Goal: Task Accomplishment & Management: Complete application form

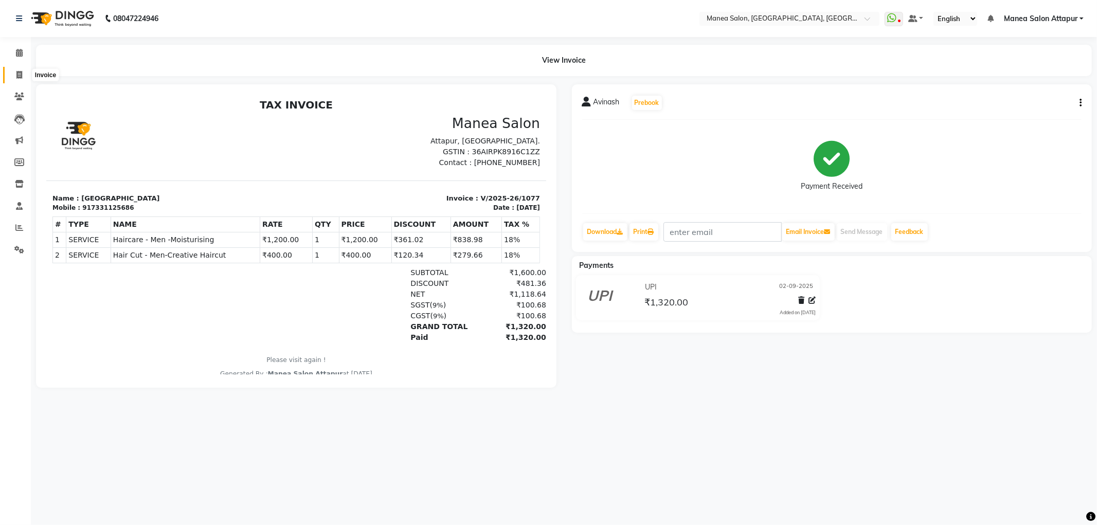
click at [17, 75] on icon at bounding box center [19, 75] width 6 height 8
select select "6587"
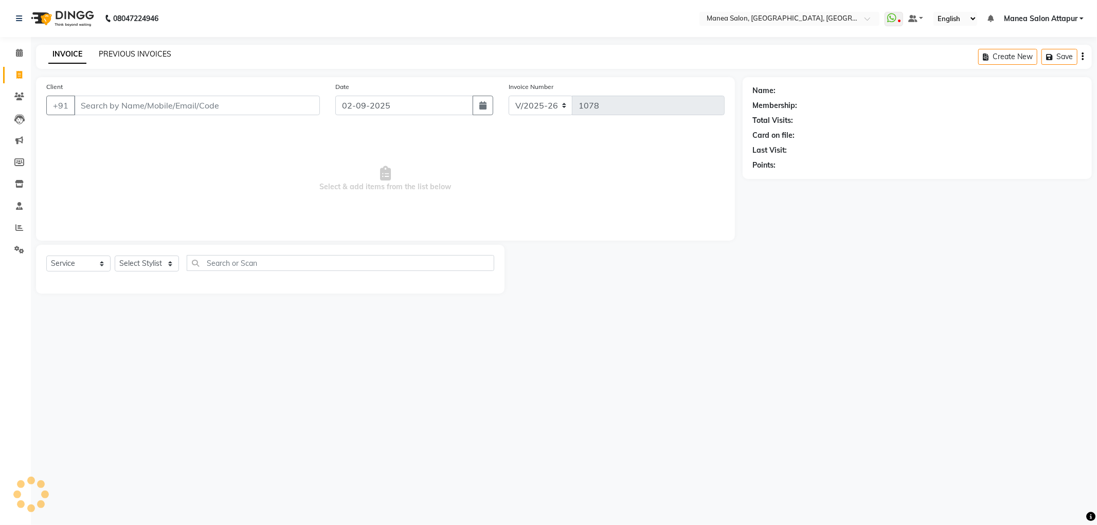
select select "membership"
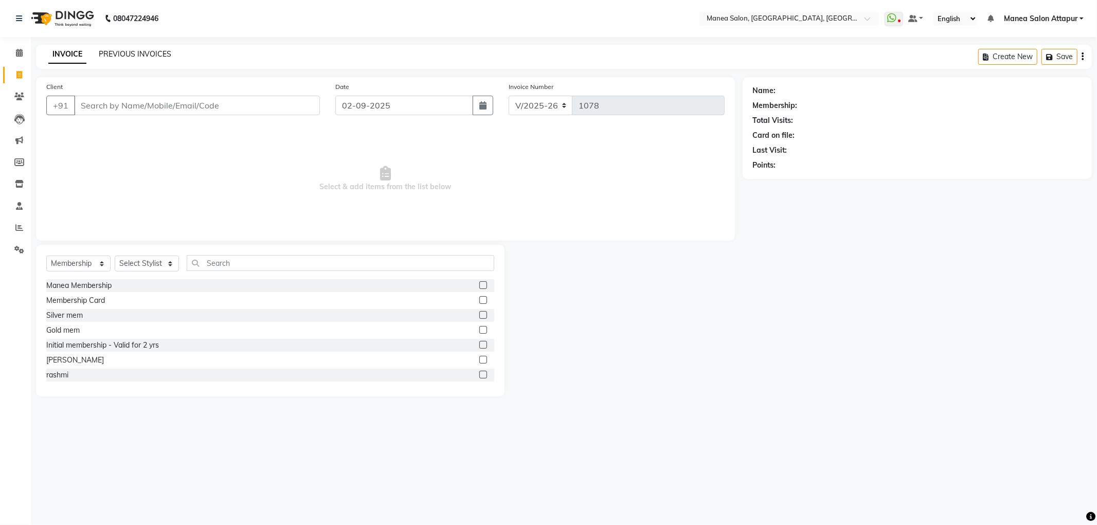
click at [110, 58] on link "PREVIOUS INVOICES" at bounding box center [135, 53] width 73 height 9
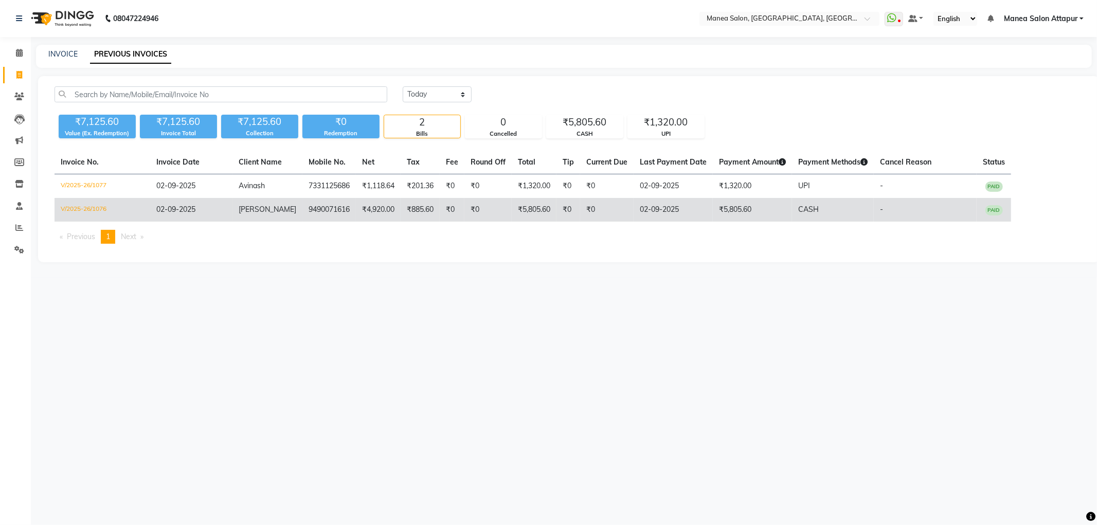
click at [74, 208] on td "V/2025-26/1076" at bounding box center [103, 210] width 96 height 24
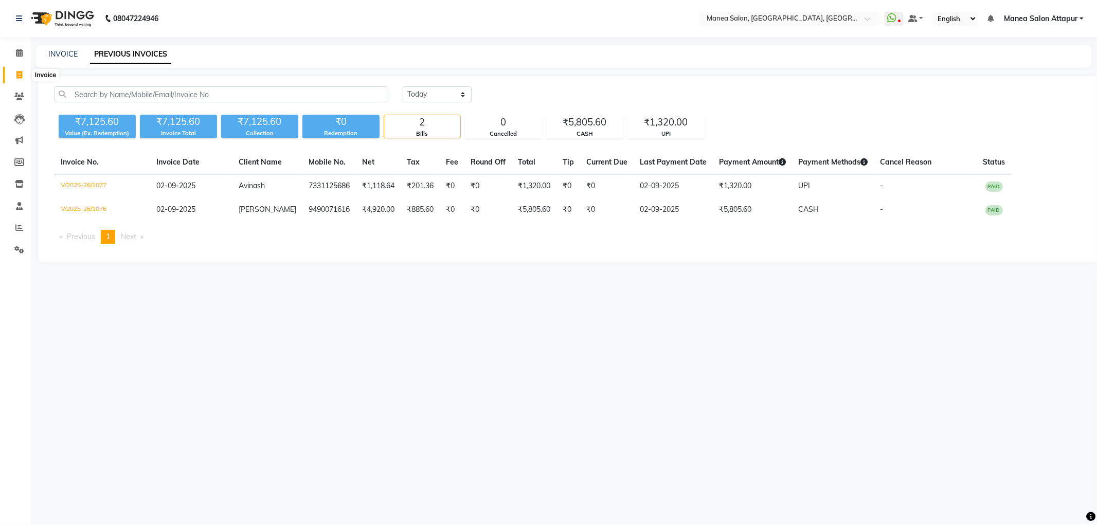
click at [18, 69] on span at bounding box center [19, 75] width 18 height 12
select select "service"
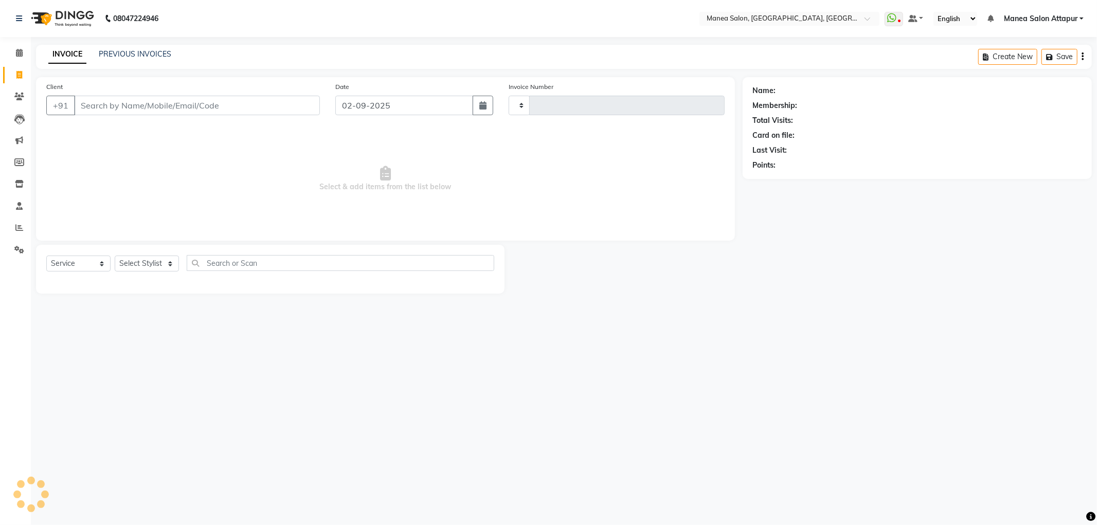
type input "1078"
select select "6587"
select select "membership"
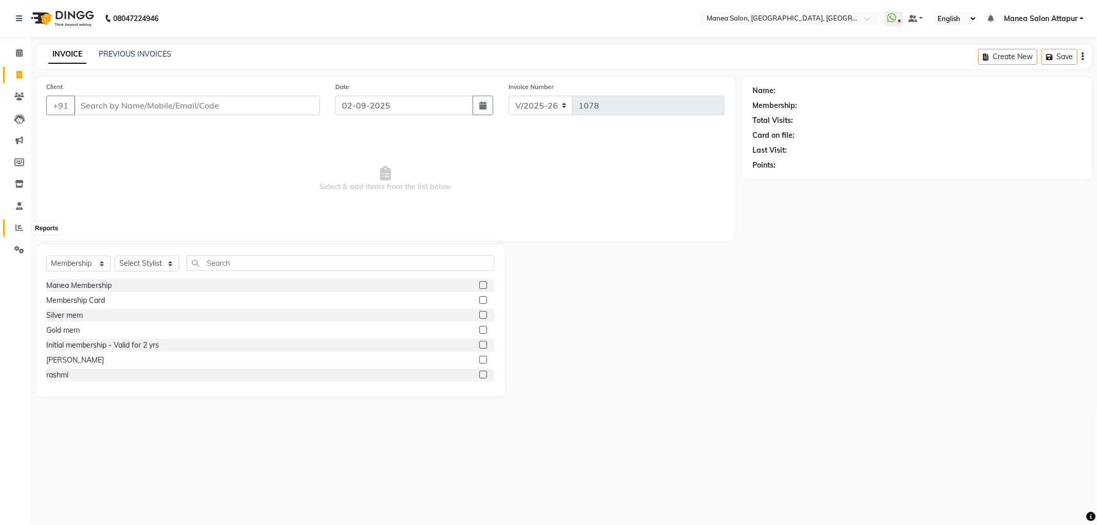
click at [17, 223] on span at bounding box center [19, 228] width 18 height 12
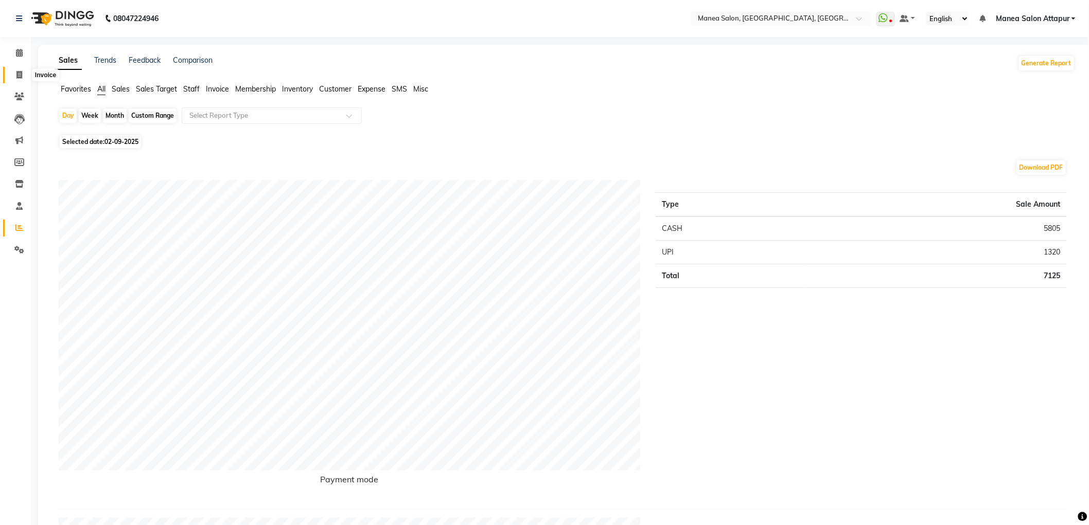
click at [19, 77] on icon at bounding box center [19, 75] width 6 height 8
select select "6587"
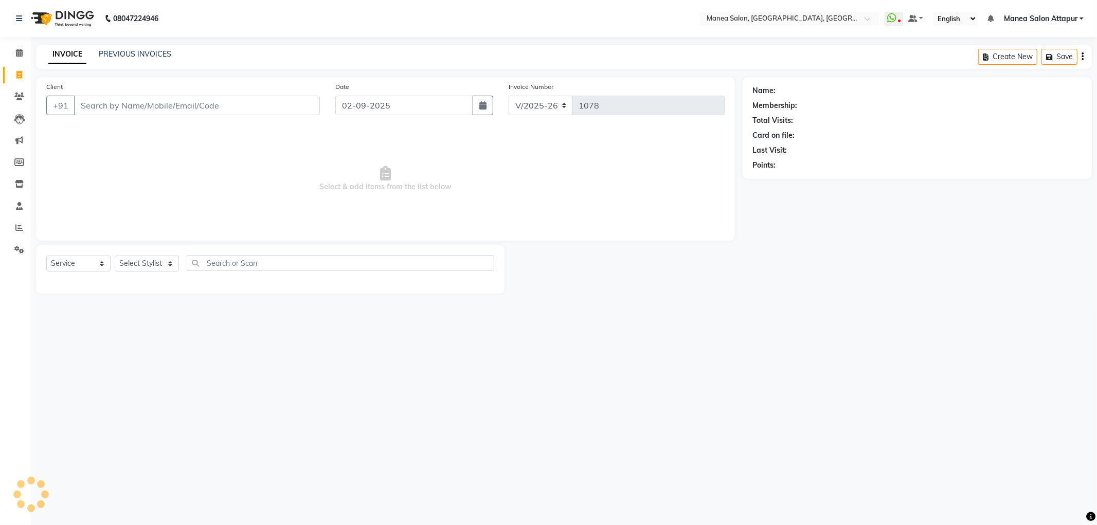
select select "membership"
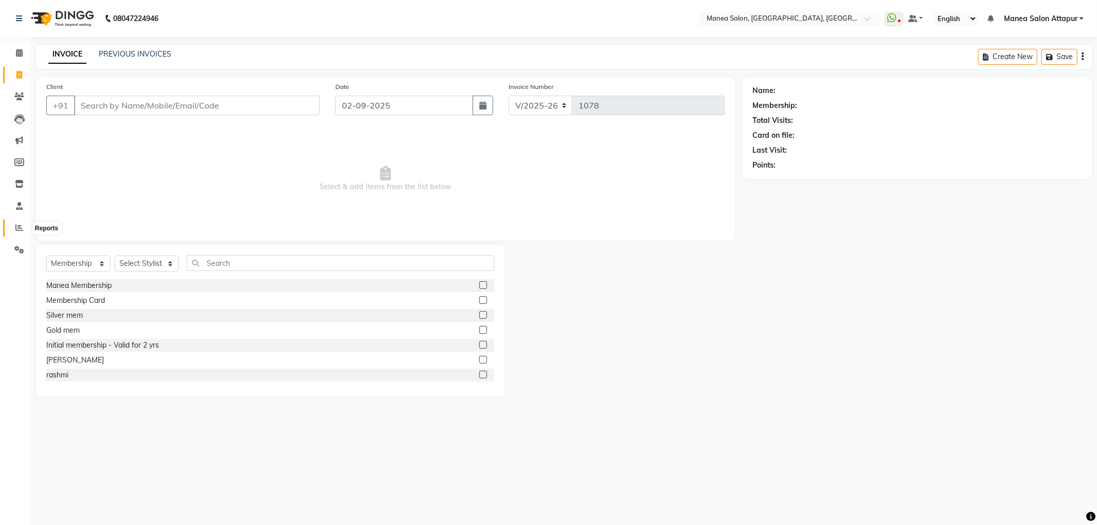
click at [19, 224] on icon at bounding box center [19, 228] width 8 height 8
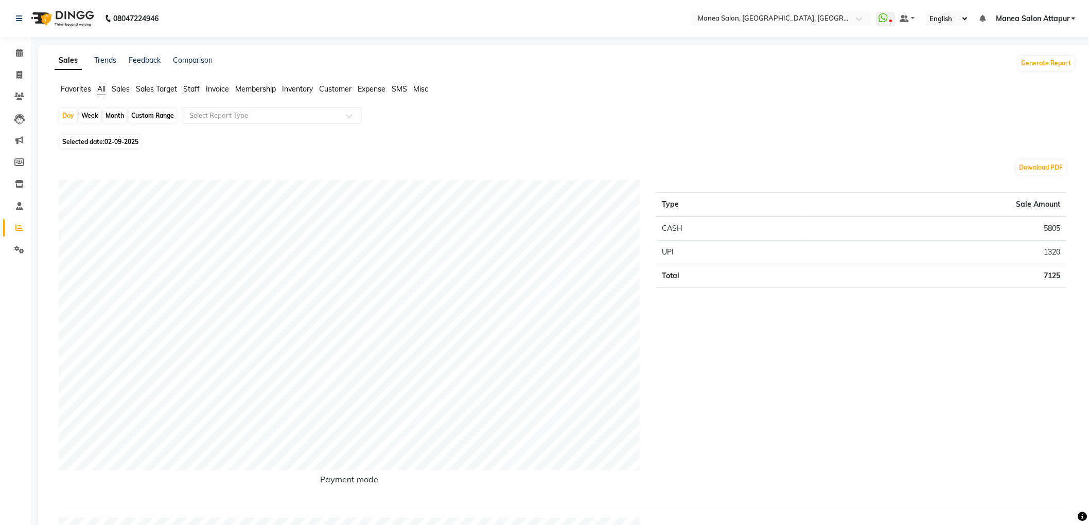
click at [116, 115] on div "Month" at bounding box center [115, 116] width 24 height 14
select select "9"
select select "2025"
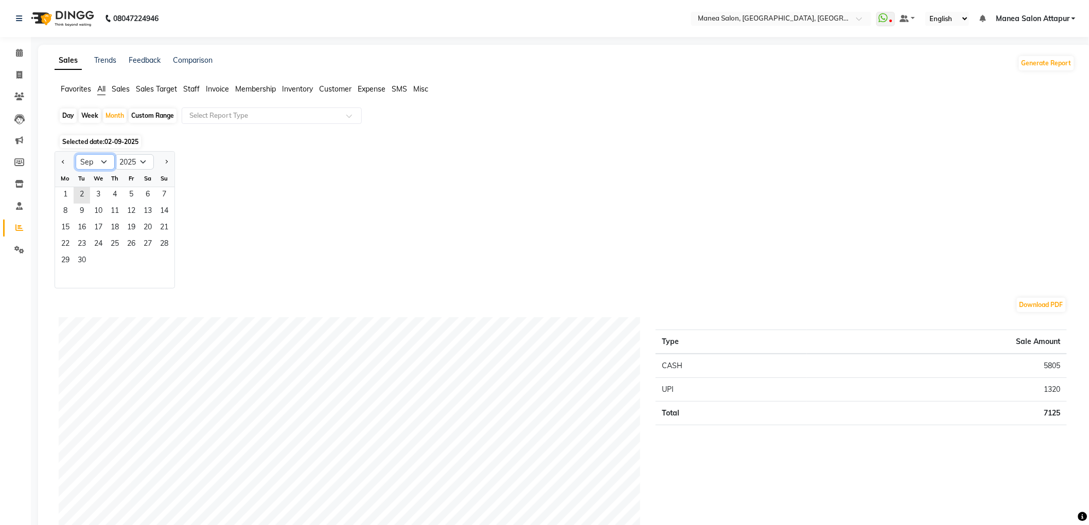
click at [104, 165] on select "Jan Feb Mar Apr May Jun [DATE] Aug Sep Oct Nov Dec" at bounding box center [95, 161] width 39 height 15
select select "8"
click at [76, 154] on select "Jan Feb Mar Apr May Jun [DATE] Aug Sep Oct Nov Dec" at bounding box center [95, 161] width 39 height 15
click at [162, 266] on span "31" at bounding box center [164, 261] width 16 height 16
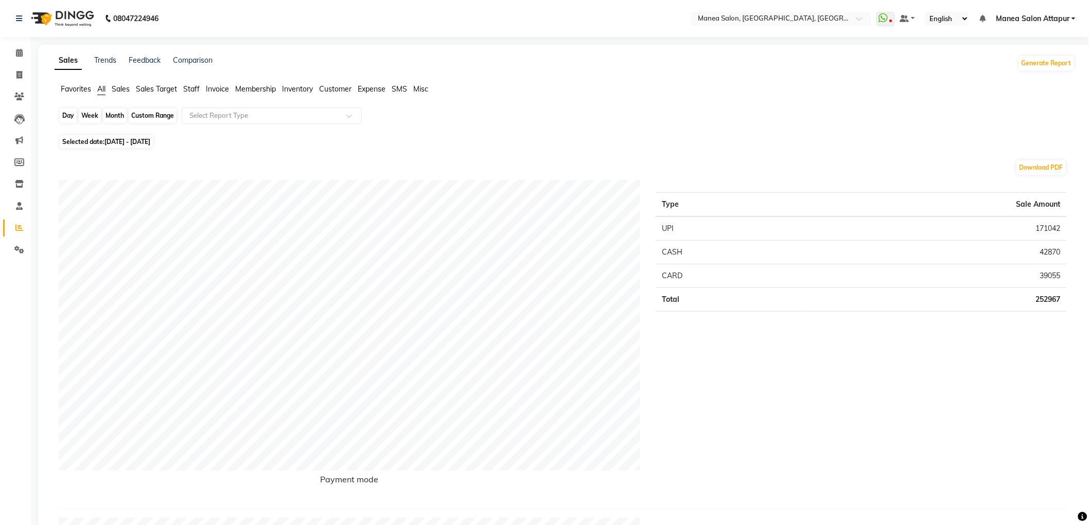
click at [118, 117] on div "Month" at bounding box center [115, 116] width 24 height 14
select select "8"
select select "2025"
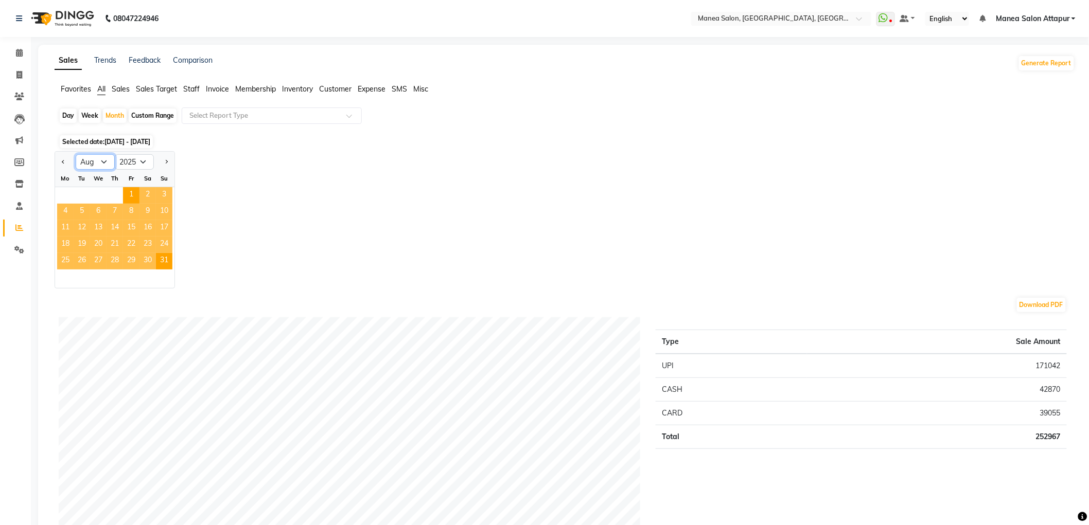
click at [107, 161] on select "Jan Feb Mar Apr May Jun [DATE] Aug Sep Oct Nov Dec" at bounding box center [95, 161] width 39 height 15
select select "7"
click at [76, 154] on select "Jan Feb Mar Apr May Jun [DATE] Aug Sep Oct Nov Dec" at bounding box center [95, 161] width 39 height 15
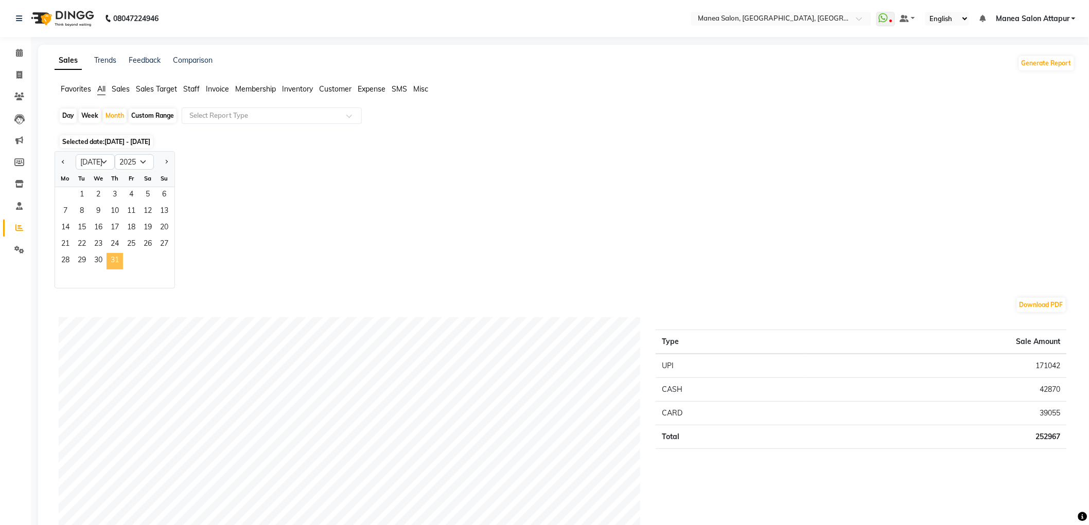
click at [111, 257] on span "31" at bounding box center [114, 261] width 16 height 16
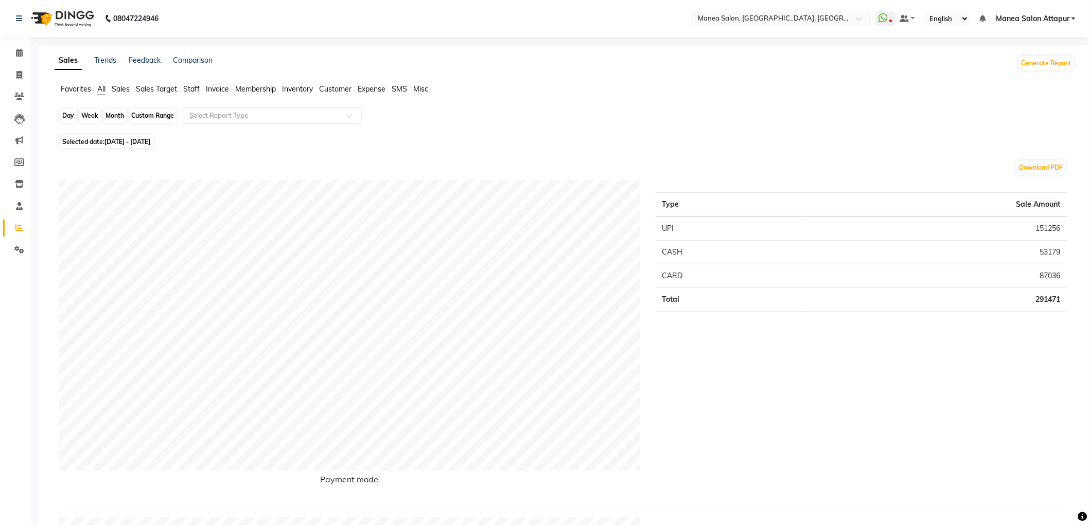
click at [120, 114] on div "Month" at bounding box center [115, 116] width 24 height 14
select select "7"
select select "2025"
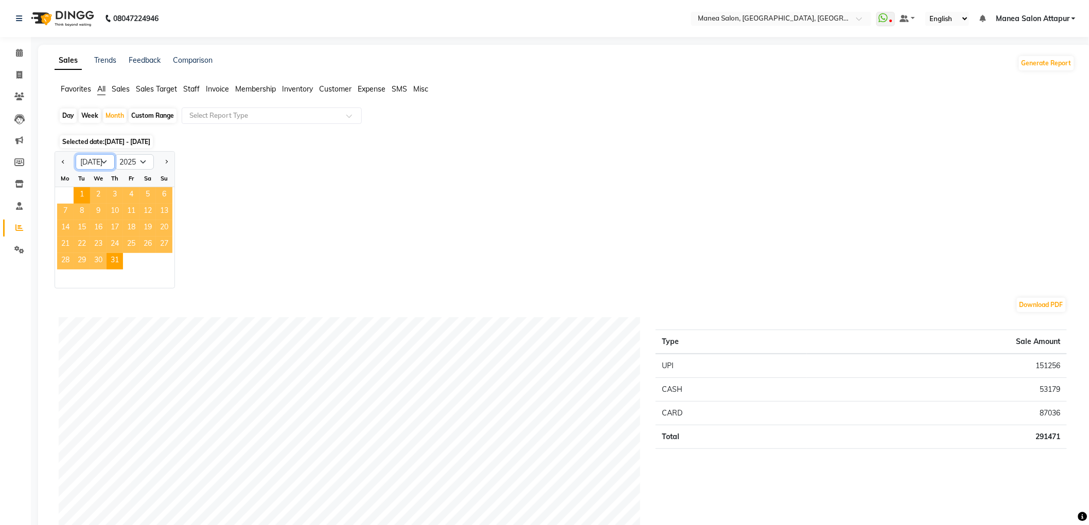
click at [95, 161] on select "Jan Feb Mar Apr May Jun [DATE] Aug Sep Oct Nov Dec" at bounding box center [95, 161] width 39 height 15
select select "6"
click at [76, 154] on select "Jan Feb Mar Apr May Jun [DATE] Aug Sep Oct Nov Dec" at bounding box center [95, 161] width 39 height 15
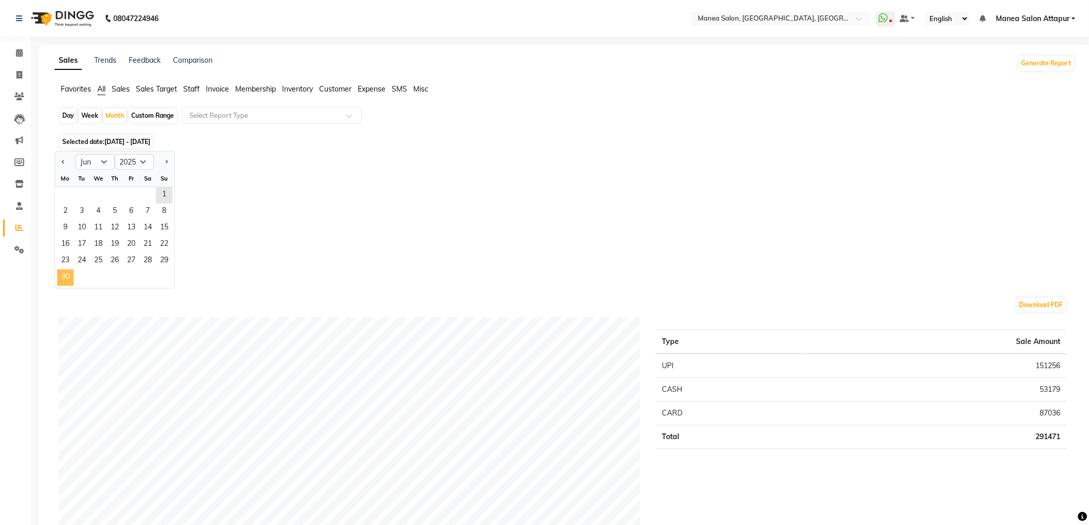
click at [64, 278] on span "30" at bounding box center [65, 278] width 16 height 16
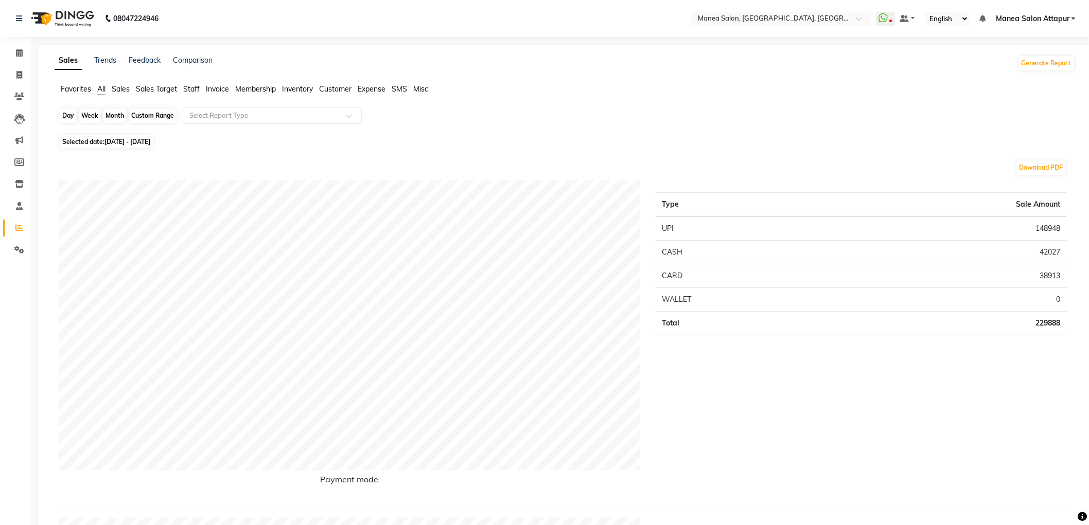
click at [111, 118] on div "Month" at bounding box center [115, 116] width 24 height 14
select select "6"
select select "2025"
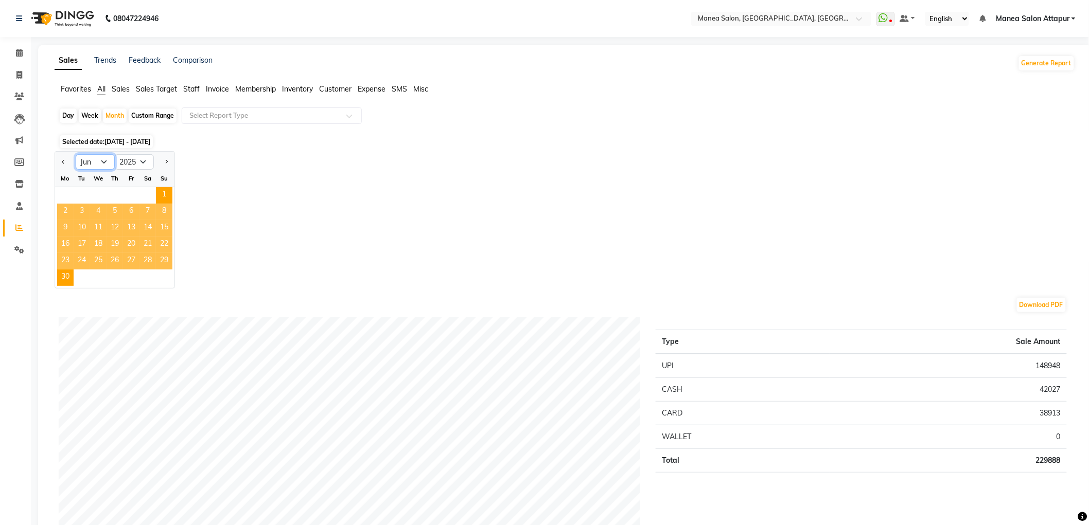
click at [93, 162] on select "Jan Feb Mar Apr May Jun [DATE] Aug Sep Oct Nov Dec" at bounding box center [95, 161] width 39 height 15
select select "5"
click at [76, 154] on select "Jan Feb Mar Apr May Jun [DATE] Aug Sep Oct Nov Dec" at bounding box center [95, 161] width 39 height 15
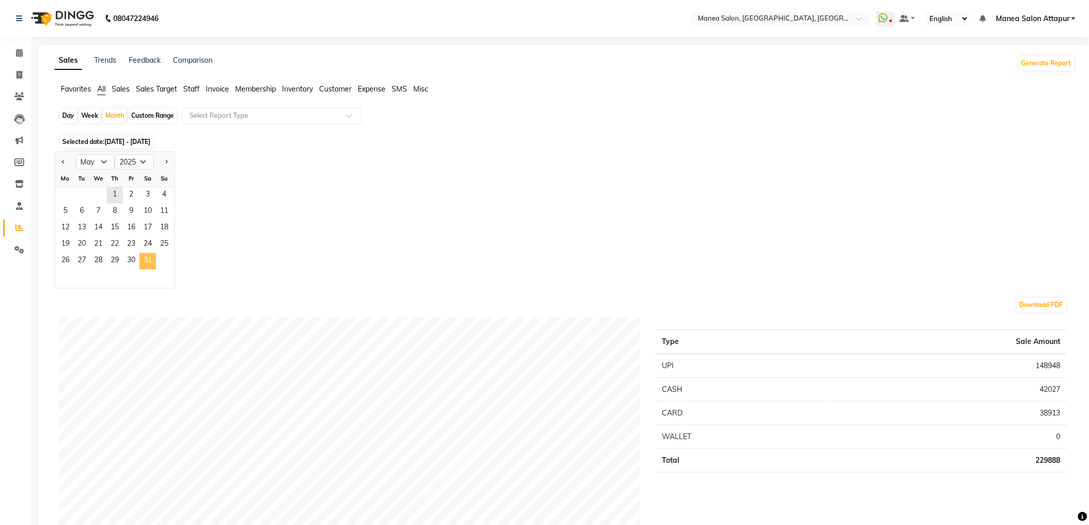
click at [148, 264] on span "31" at bounding box center [147, 261] width 16 height 16
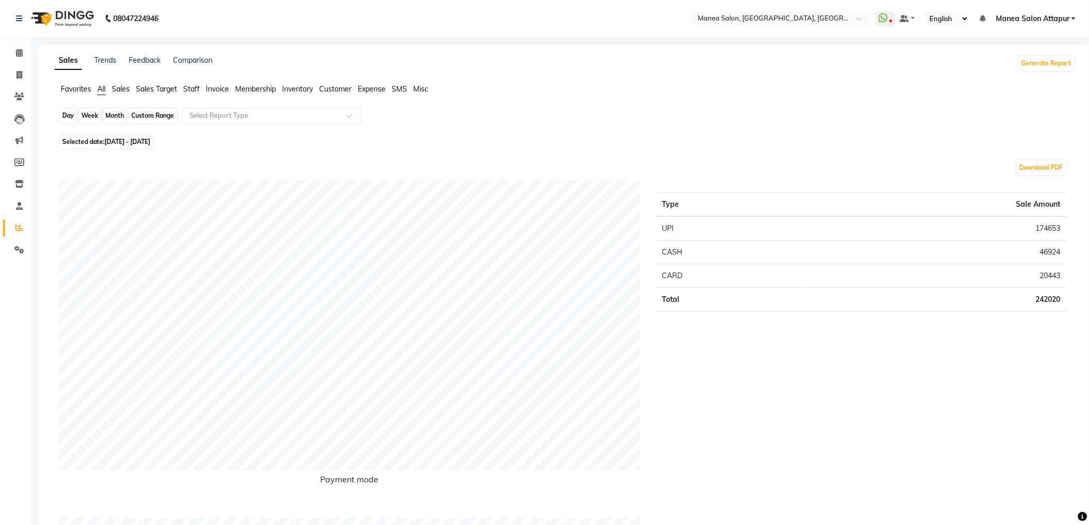
click at [117, 113] on div "Month" at bounding box center [115, 116] width 24 height 14
select select "5"
select select "2025"
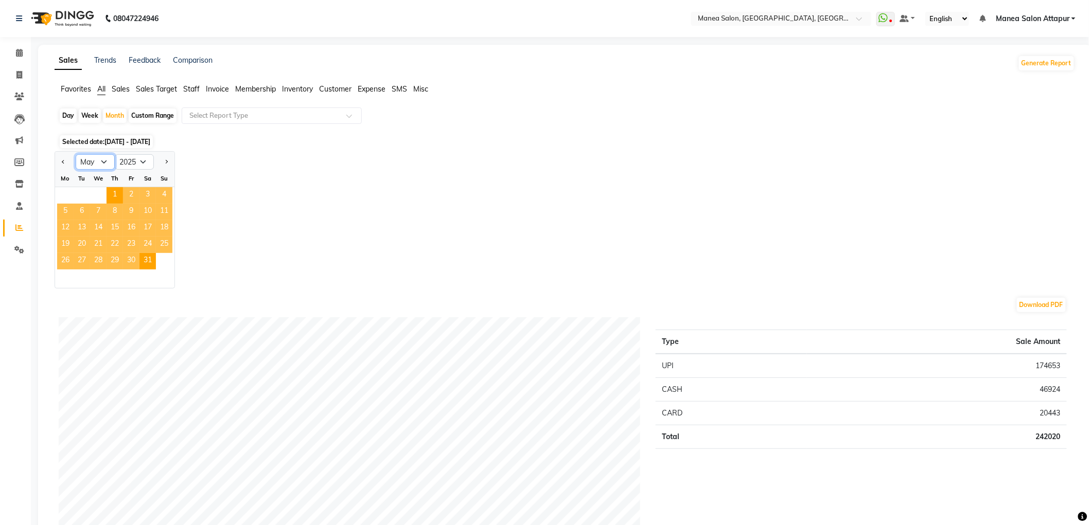
click at [103, 164] on select "Jan Feb Mar Apr May Jun [DATE] Aug Sep Oct Nov Dec" at bounding box center [95, 161] width 39 height 15
select select "4"
click at [76, 154] on select "Jan Feb Mar Apr May Jun [DATE] Aug Sep Oct Nov Dec" at bounding box center [95, 161] width 39 height 15
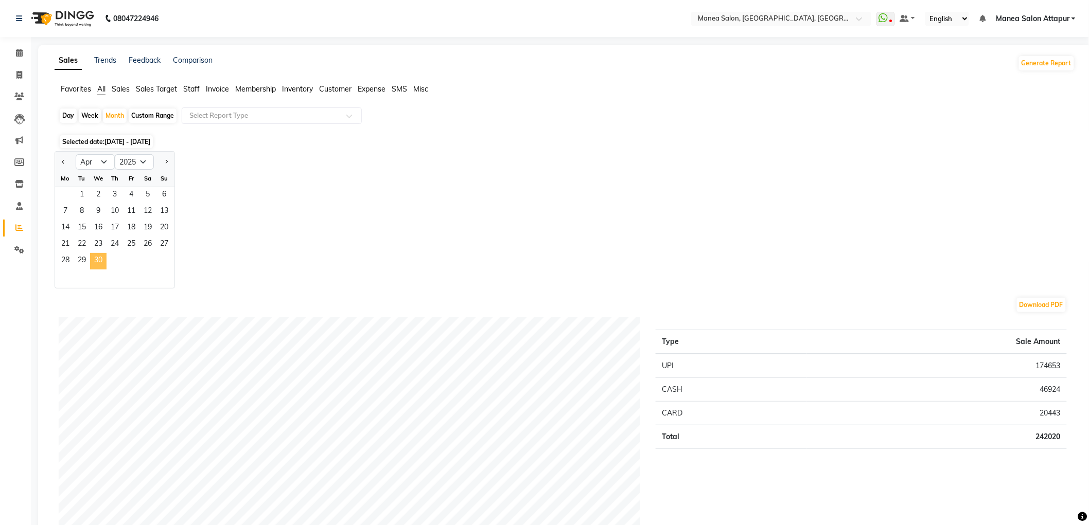
click at [100, 262] on span "30" at bounding box center [98, 261] width 16 height 16
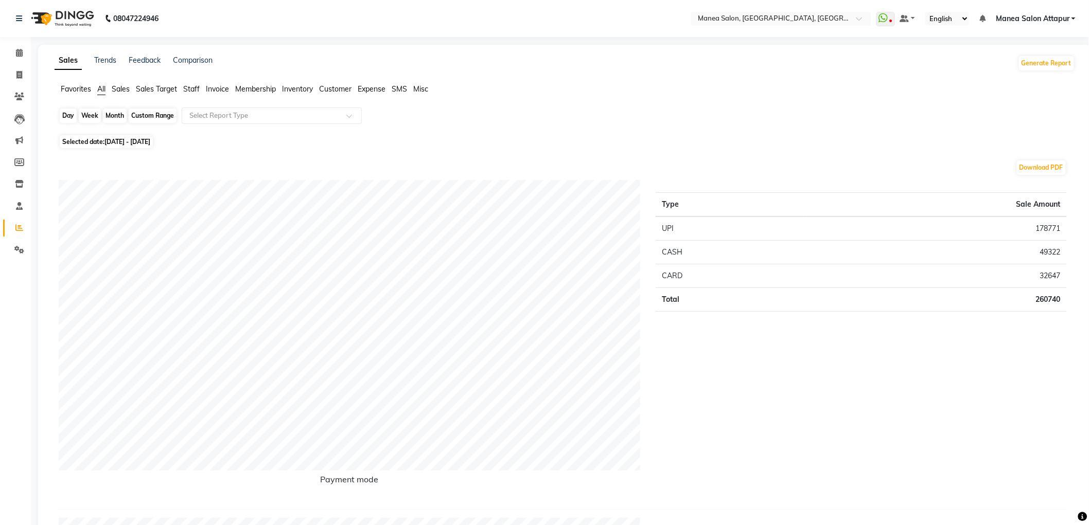
click at [121, 117] on div "Month" at bounding box center [115, 116] width 24 height 14
select select "4"
select select "2025"
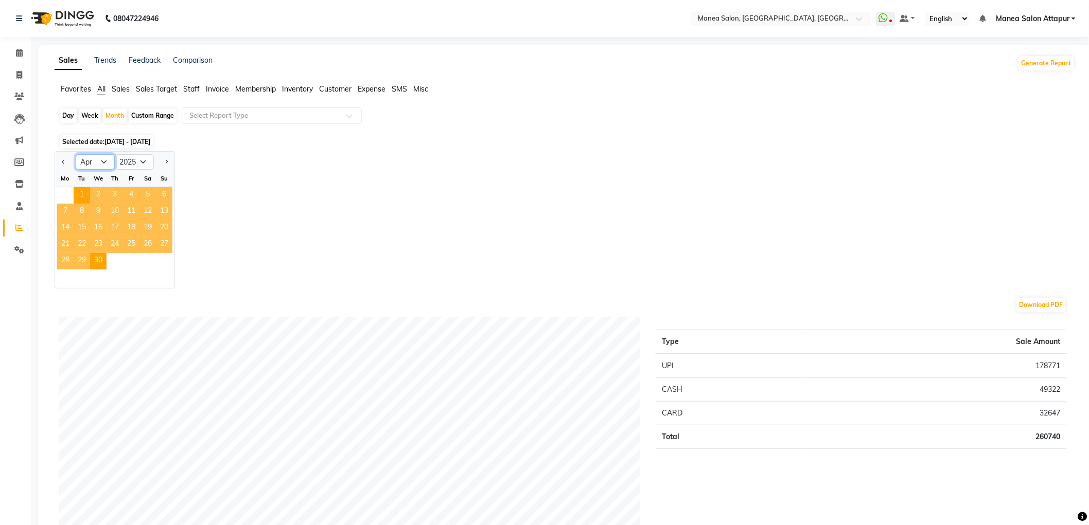
click at [105, 157] on select "Jan Feb Mar Apr May Jun [DATE] Aug Sep Oct Nov Dec" at bounding box center [95, 161] width 39 height 15
select select "3"
click at [76, 154] on select "Jan Feb Mar Apr May Jun [DATE] Aug Sep Oct Nov Dec" at bounding box center [95, 161] width 39 height 15
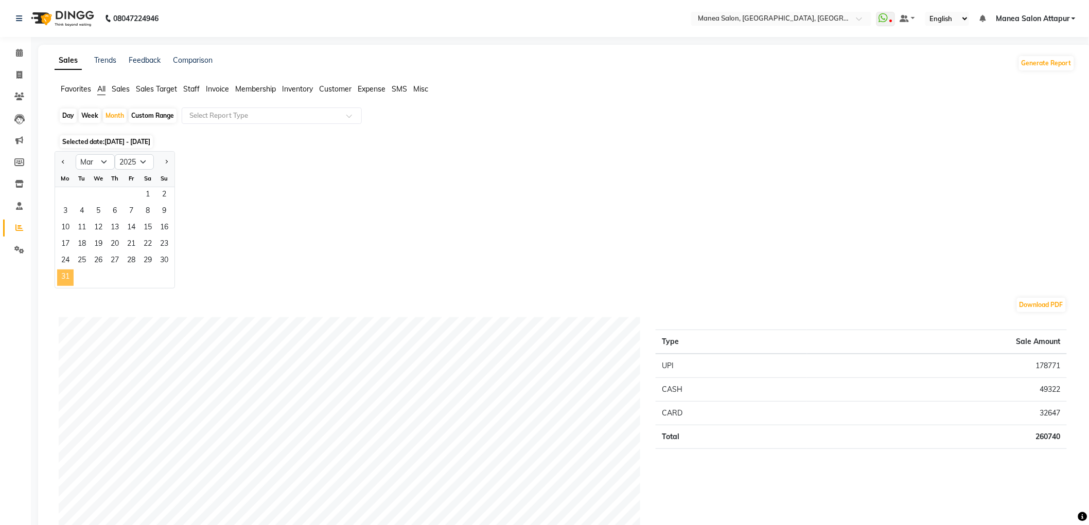
click at [70, 275] on span "31" at bounding box center [65, 278] width 16 height 16
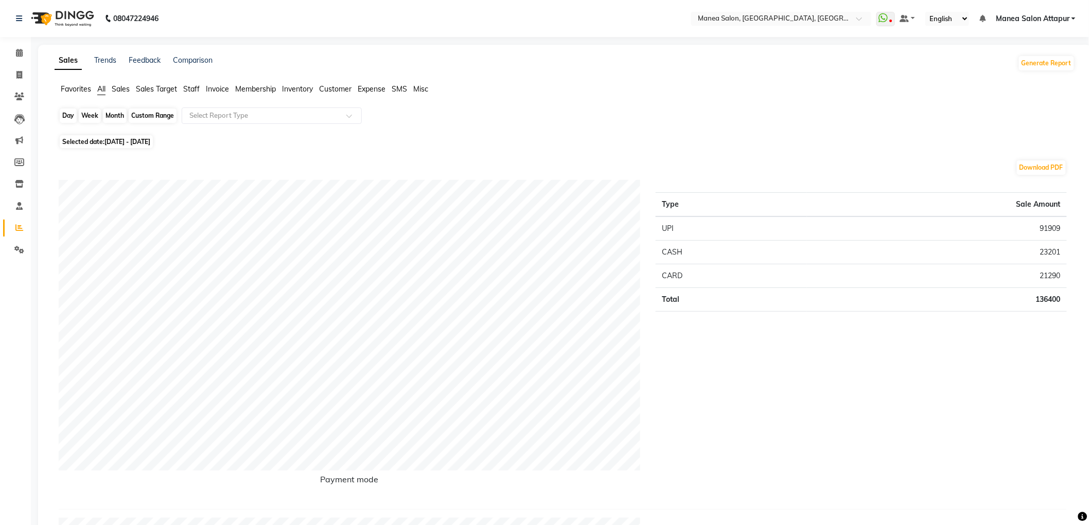
click at [122, 118] on div "Month" at bounding box center [115, 116] width 24 height 14
select select "3"
select select "2025"
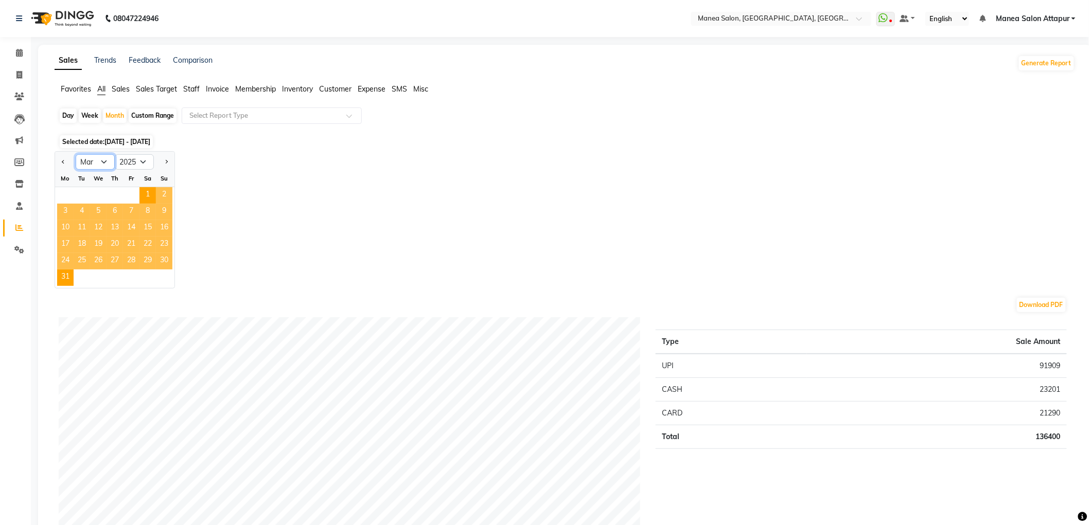
click at [109, 165] on select "Jan Feb Mar Apr May Jun [DATE] Aug Sep Oct Nov Dec" at bounding box center [95, 161] width 39 height 15
select select "2"
click at [76, 154] on select "Jan Feb Mar Apr May Jun [DATE] Aug Sep Oct Nov Dec" at bounding box center [95, 161] width 39 height 15
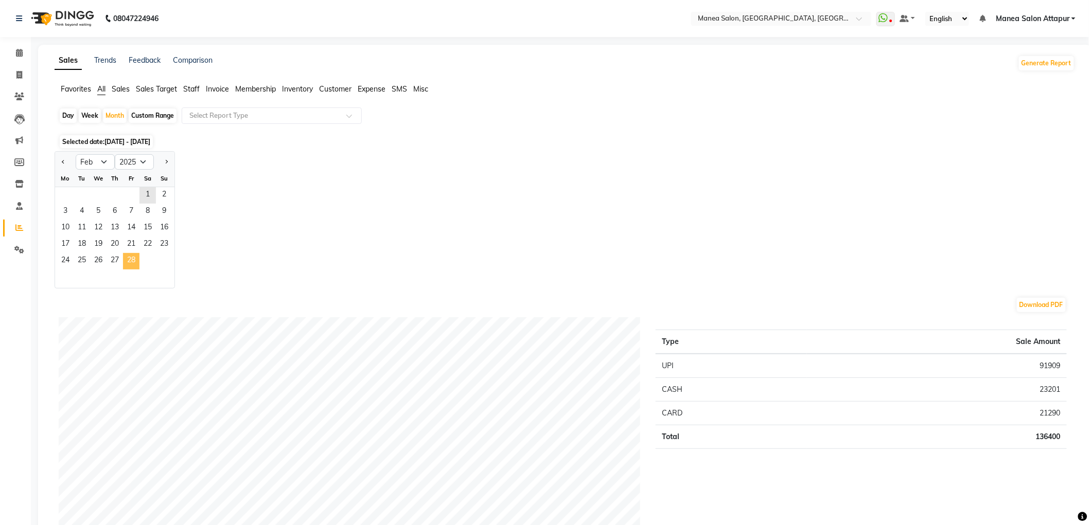
click at [130, 264] on span "28" at bounding box center [131, 261] width 16 height 16
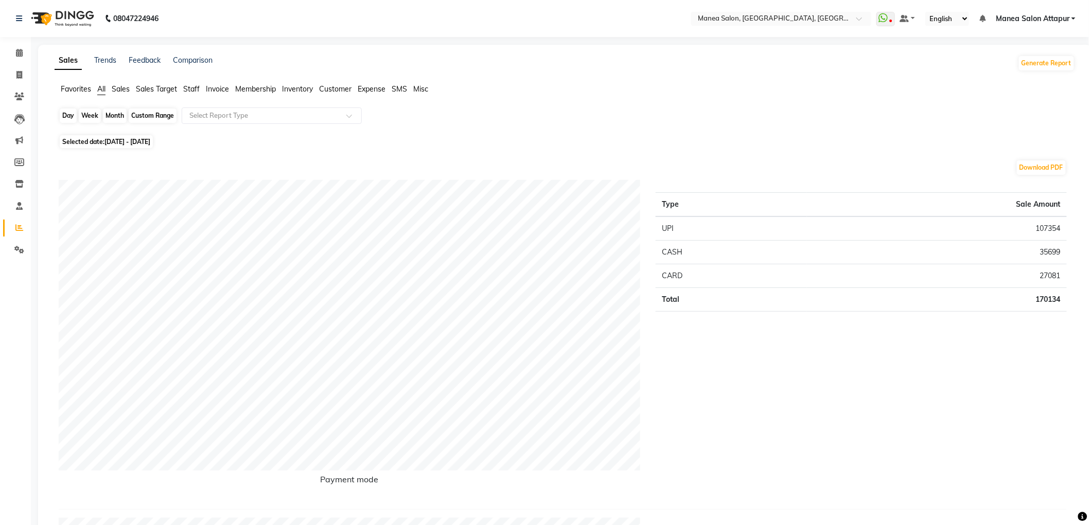
click at [115, 111] on div "Month" at bounding box center [115, 116] width 24 height 14
select select "2"
select select "2025"
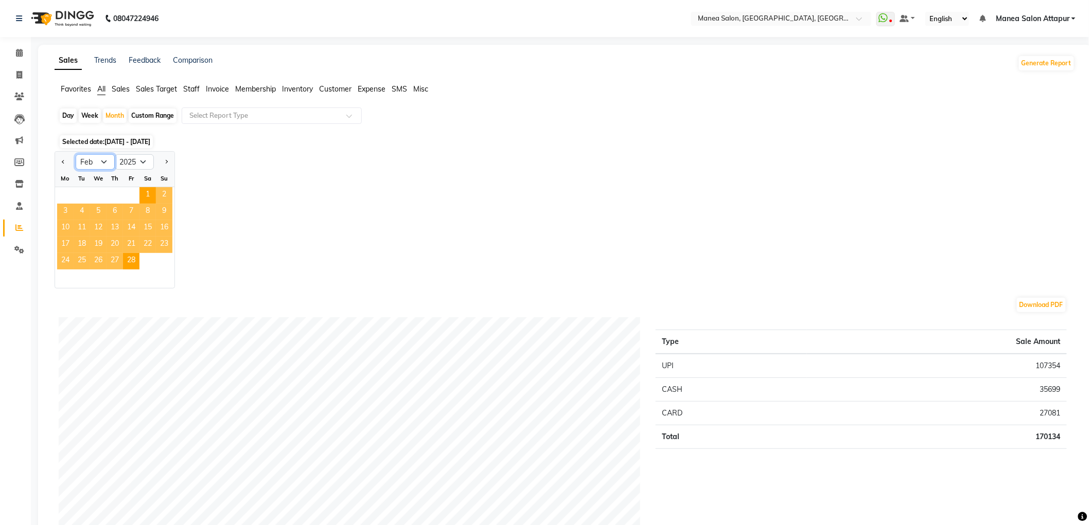
click at [103, 164] on select "Jan Feb Mar Apr May Jun [DATE] Aug Sep Oct Nov Dec" at bounding box center [95, 161] width 39 height 15
select select "1"
click at [76, 154] on select "Jan Feb Mar Apr May Jun [DATE] Aug Sep Oct Nov Dec" at bounding box center [95, 161] width 39 height 15
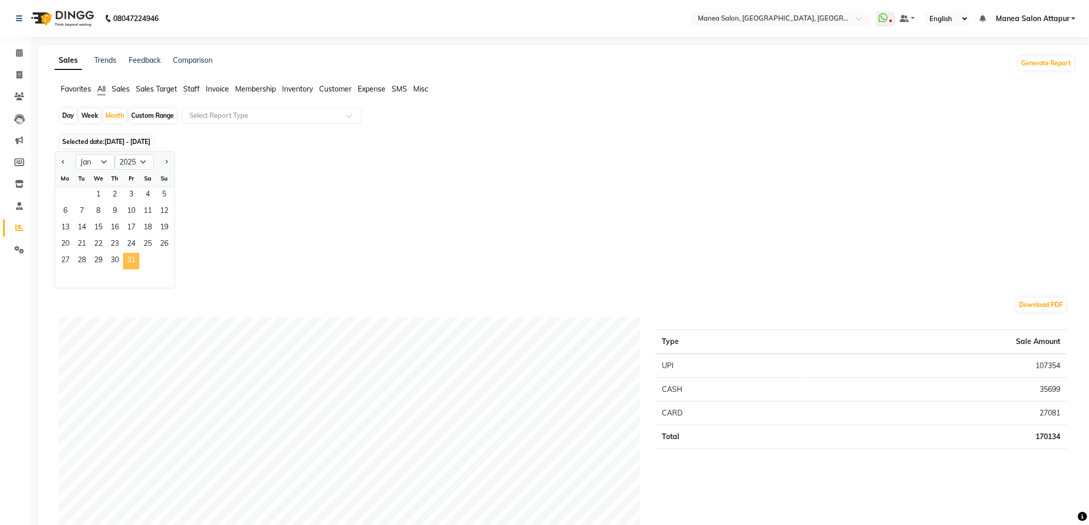
click at [131, 256] on span "31" at bounding box center [131, 261] width 16 height 16
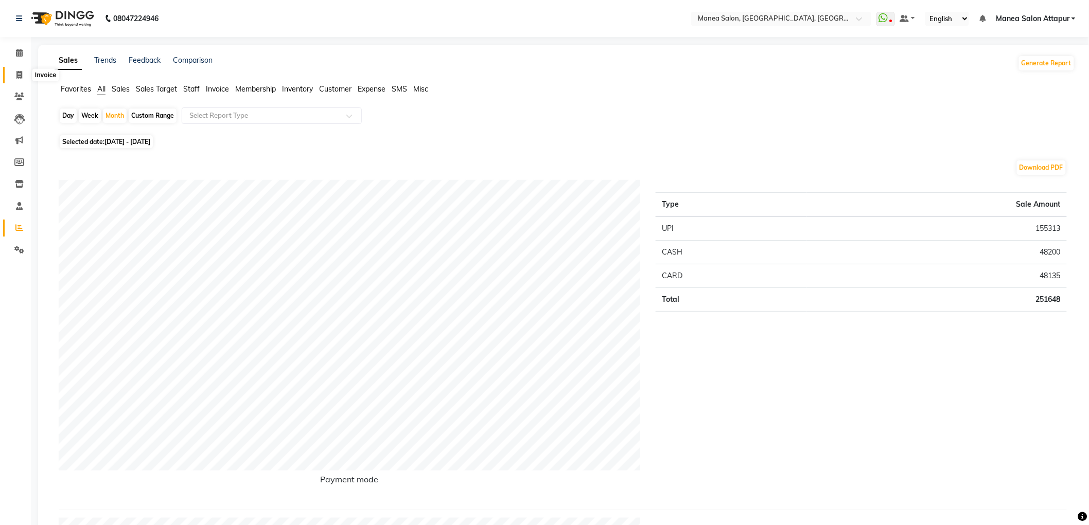
click at [19, 69] on span at bounding box center [19, 75] width 18 height 12
select select "service"
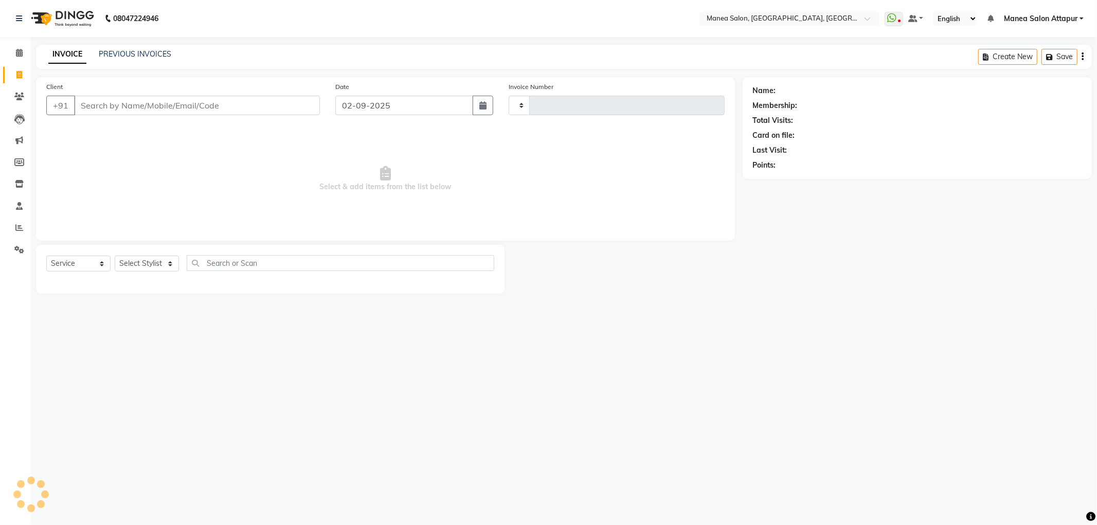
type input "1078"
select select "6587"
select select "membership"
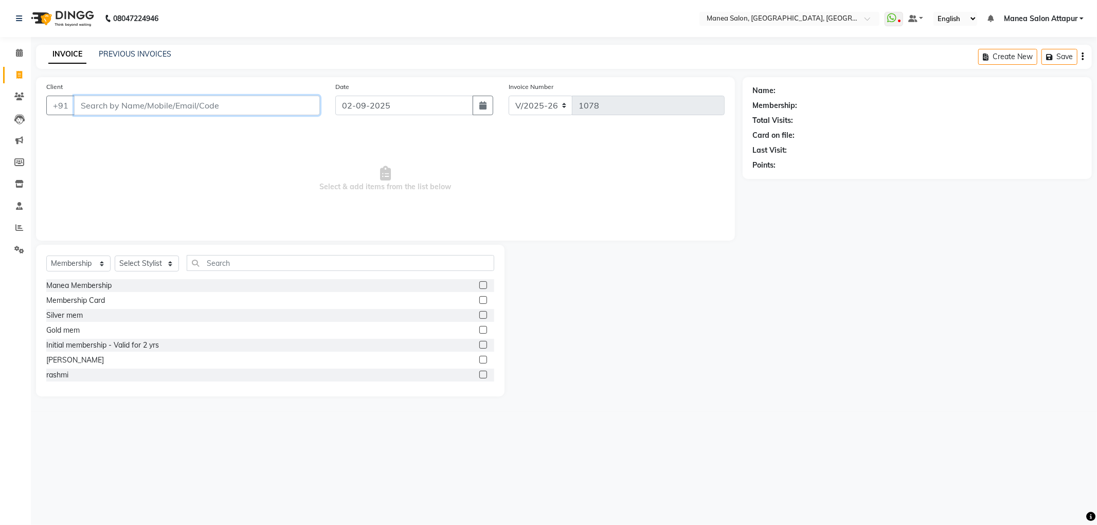
drag, startPoint x: 182, startPoint y: 110, endPoint x: 182, endPoint y: 104, distance: 6.2
click at [182, 109] on input "Client" at bounding box center [197, 106] width 246 height 20
type input "9246166533"
click at [283, 106] on span "Add Client" at bounding box center [293, 105] width 41 height 10
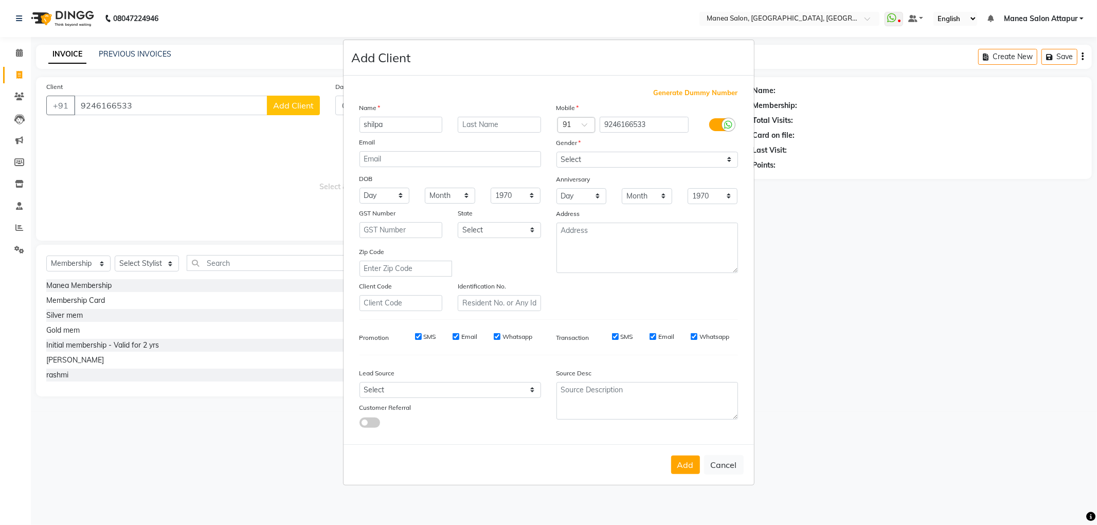
type input "shilpa"
click at [582, 163] on select "Select [DEMOGRAPHIC_DATA] [DEMOGRAPHIC_DATA] Other Prefer Not To Say" at bounding box center [648, 160] width 182 height 16
select select "[DEMOGRAPHIC_DATA]"
click at [557, 152] on select "Select [DEMOGRAPHIC_DATA] [DEMOGRAPHIC_DATA] Other Prefer Not To Say" at bounding box center [648, 160] width 182 height 16
click at [686, 467] on button "Add" at bounding box center [685, 465] width 29 height 19
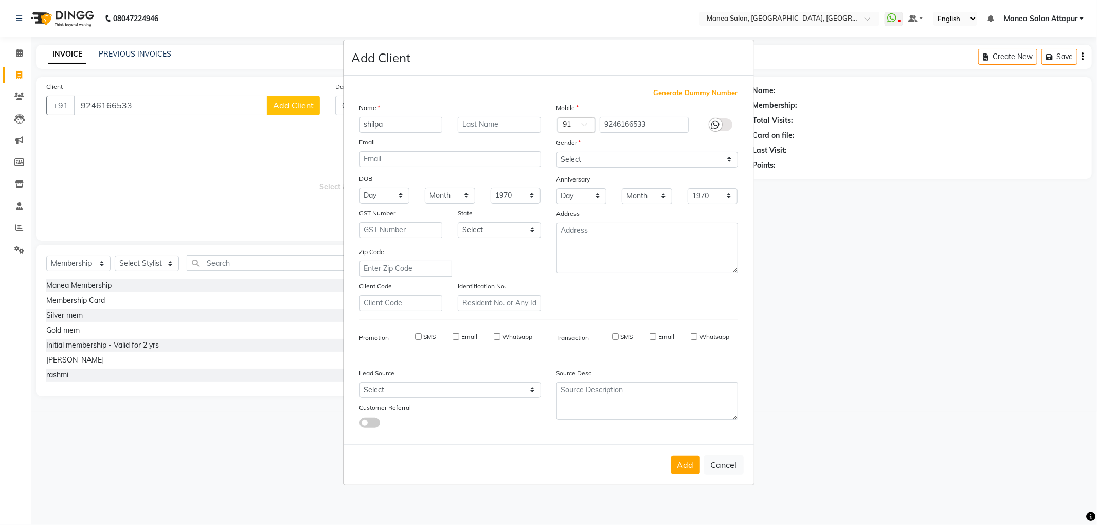
select select
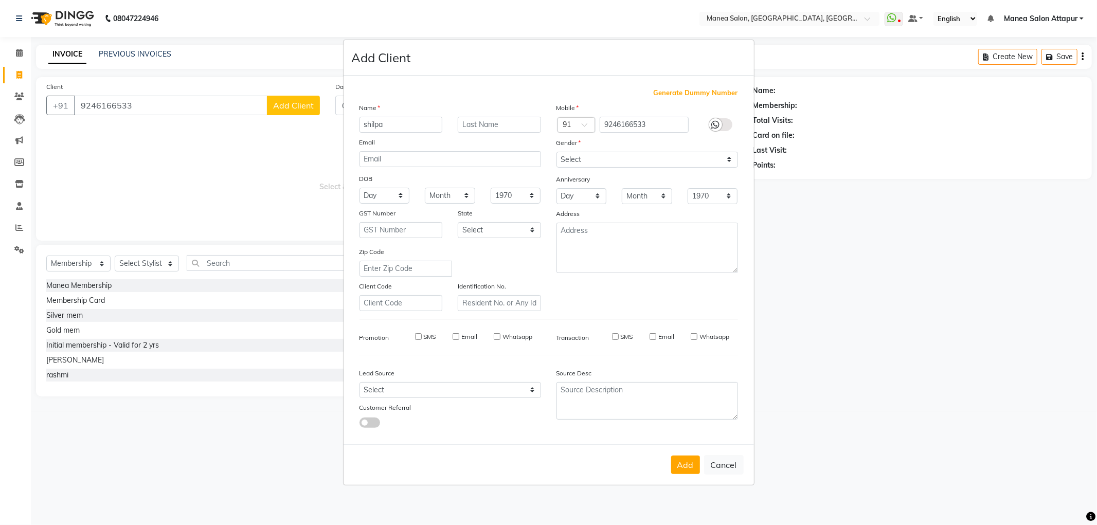
select select
checkbox input "false"
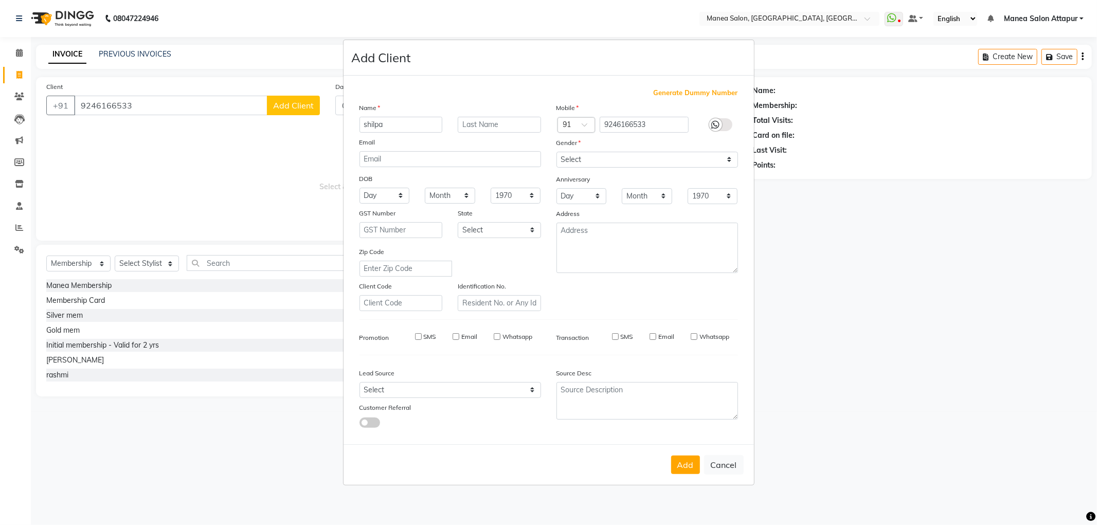
checkbox input "false"
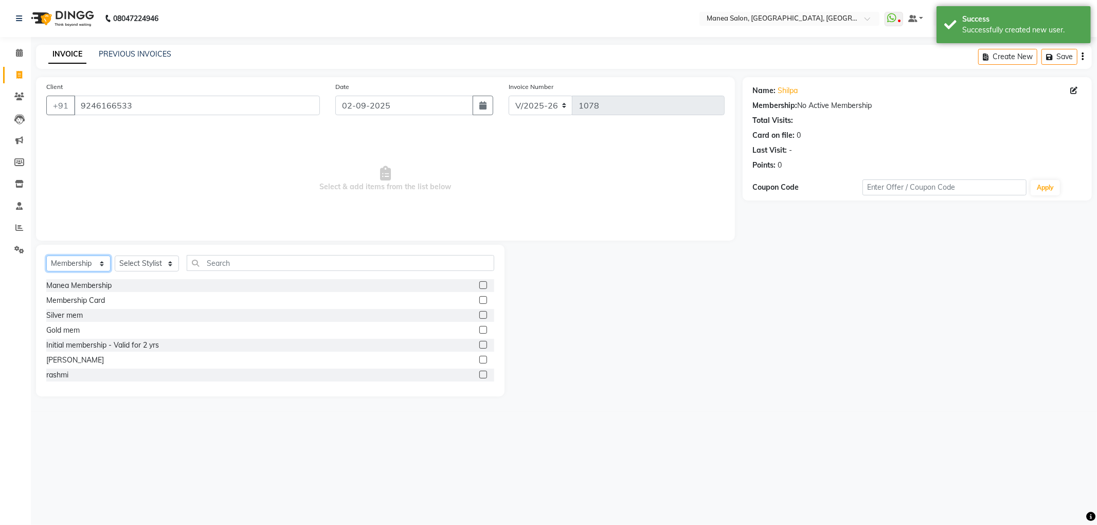
click at [95, 262] on select "Select Service Product Membership Package Voucher Prepaid Gift Card" at bounding box center [78, 264] width 64 height 16
select select "service"
click at [46, 256] on select "Select Service Product Membership Package Voucher Prepaid Gift Card" at bounding box center [78, 264] width 64 height 16
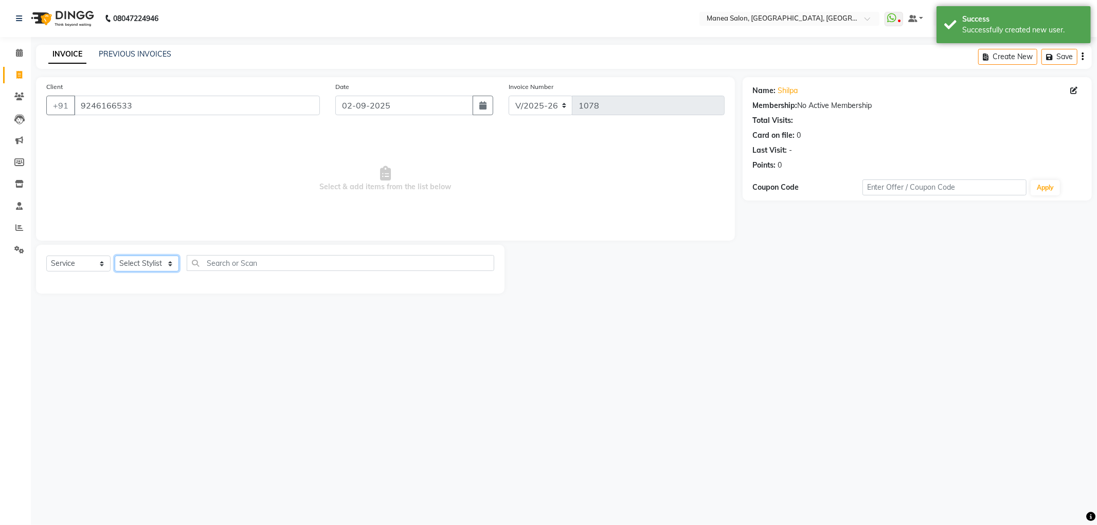
click at [153, 263] on select "Select Stylist Aryan Ashok [PERSON_NAME] [PERSON_NAME] [PERSON_NAME] [PERSON_NA…" at bounding box center [147, 264] width 64 height 16
select select "78234"
click at [115, 256] on select "Select Stylist Aryan Ashok [PERSON_NAME] [PERSON_NAME] [PERSON_NAME] [PERSON_NA…" at bounding box center [147, 264] width 64 height 16
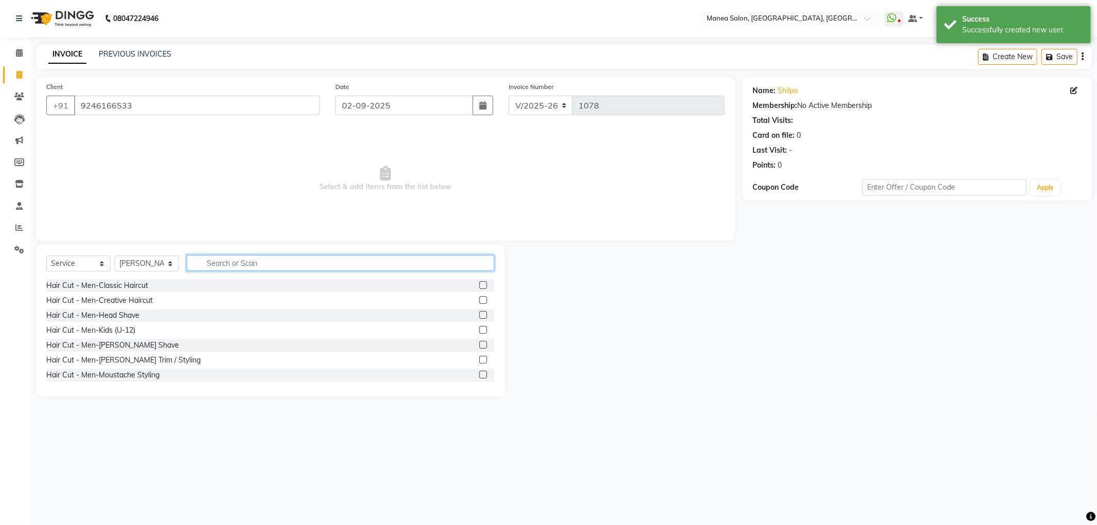
click at [230, 264] on input "text" at bounding box center [341, 263] width 308 height 16
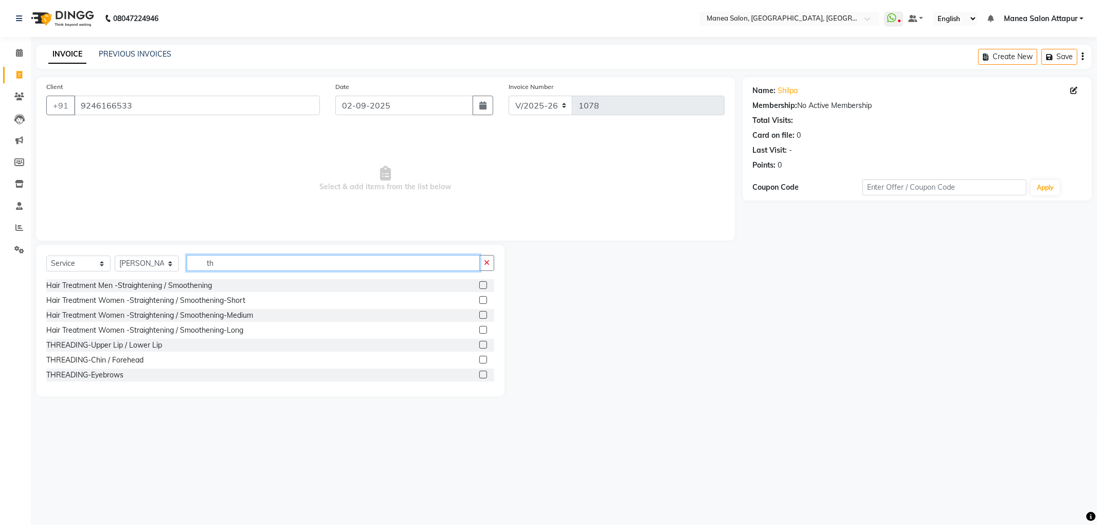
type input "th"
click at [479, 376] on label at bounding box center [483, 375] width 8 height 8
click at [479, 376] on input "checkbox" at bounding box center [482, 375] width 7 height 7
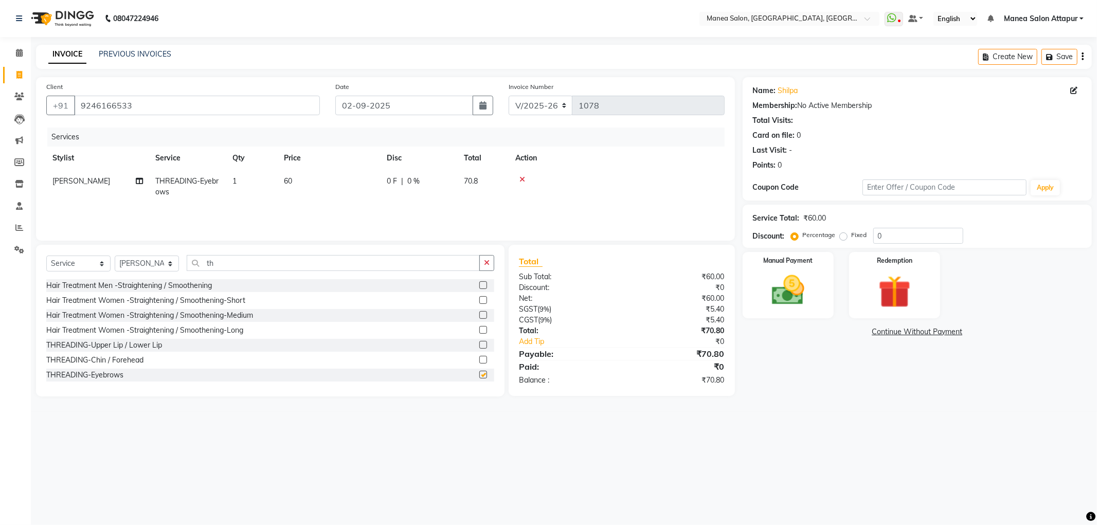
checkbox input "false"
click at [799, 268] on div "Manual Payment" at bounding box center [788, 285] width 95 height 69
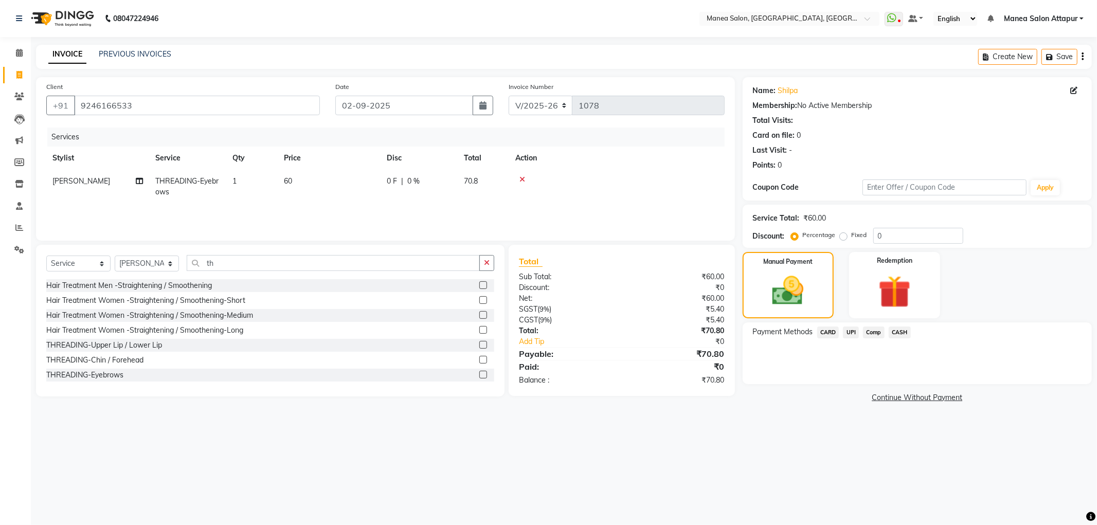
click at [851, 333] on span "UPI" at bounding box center [851, 333] width 16 height 12
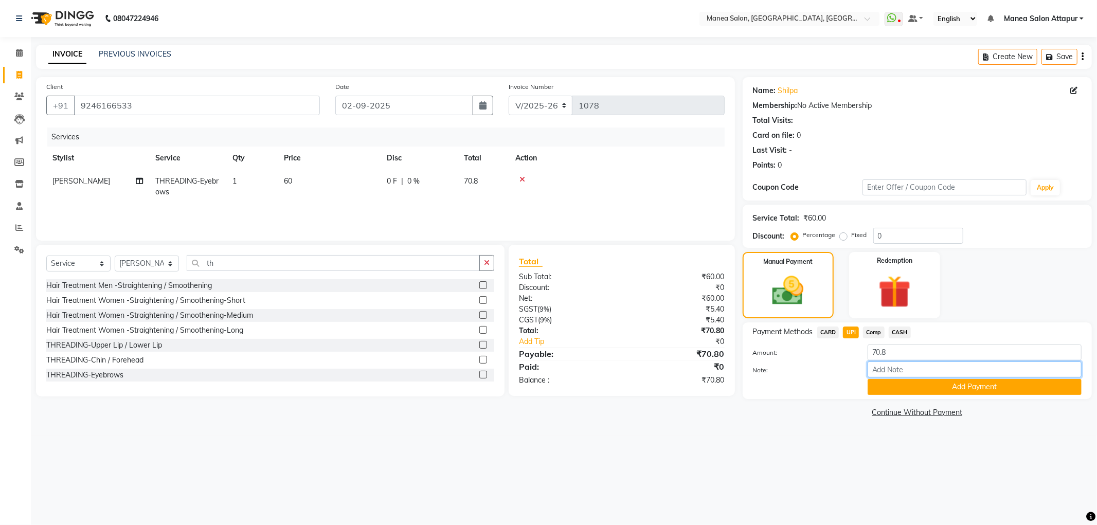
click at [906, 368] on input "Note:" at bounding box center [975, 370] width 214 height 16
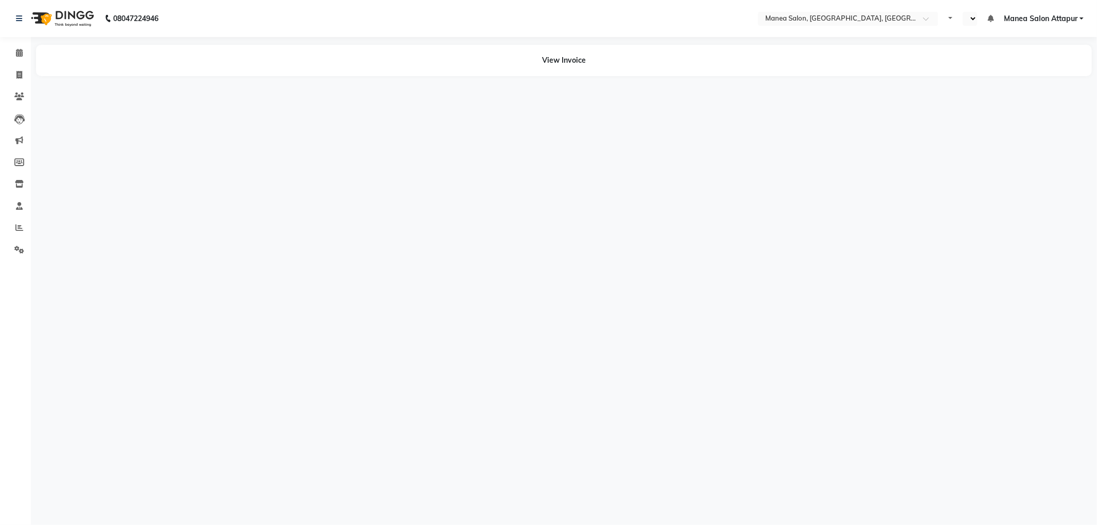
select select "en"
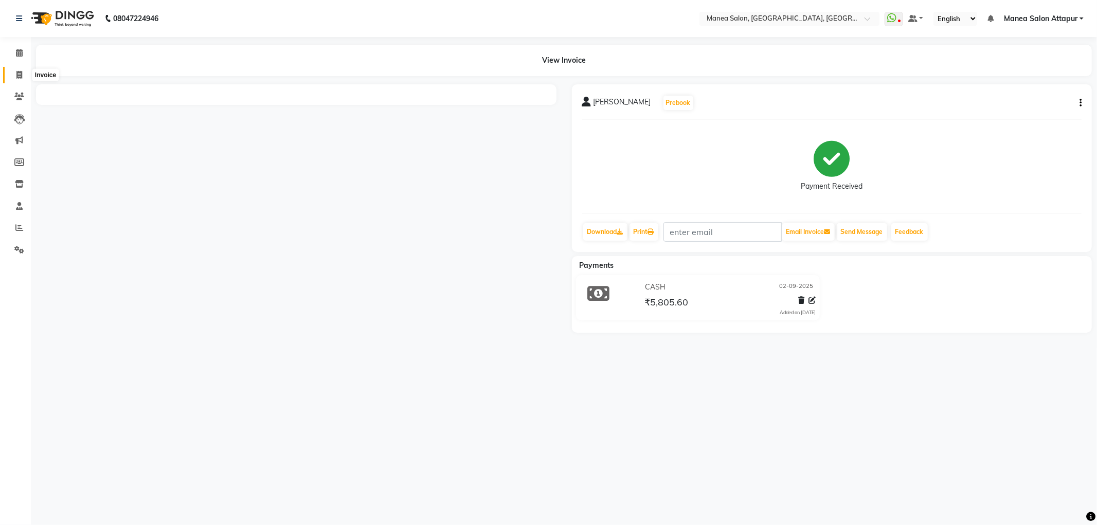
click at [14, 72] on span at bounding box center [19, 75] width 18 height 12
select select "service"
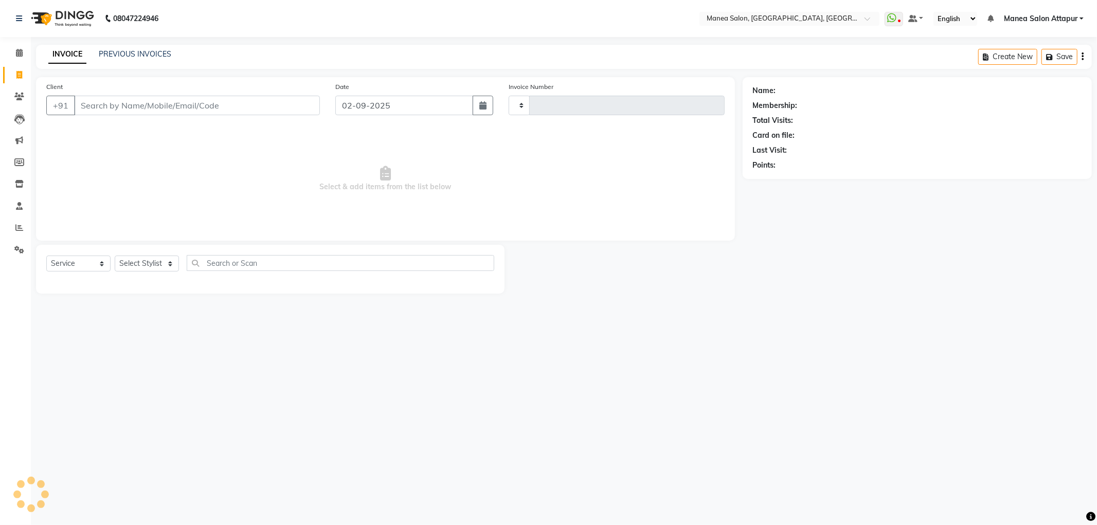
type input "1078"
select select "6587"
select select "membership"
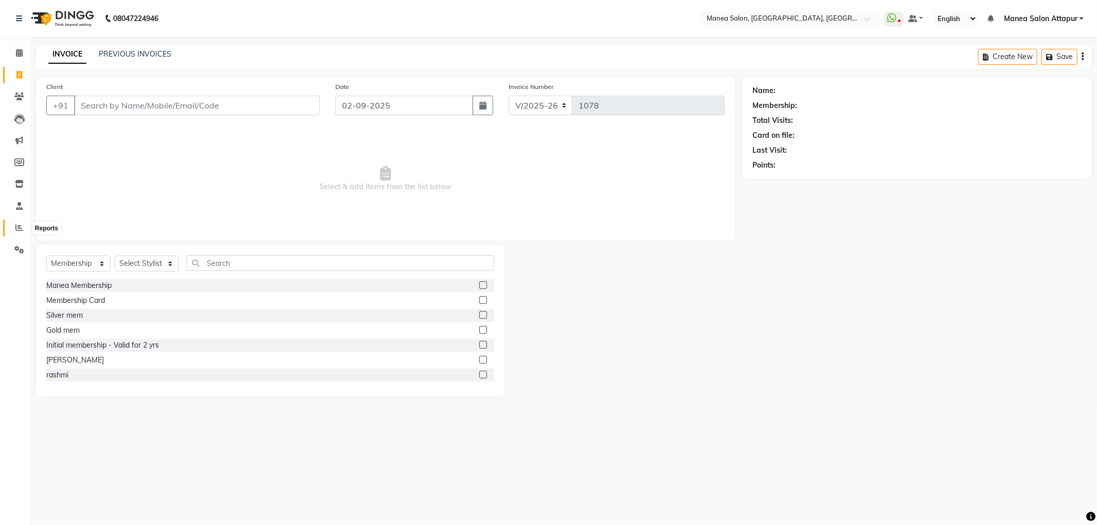
click at [21, 227] on icon at bounding box center [19, 228] width 8 height 8
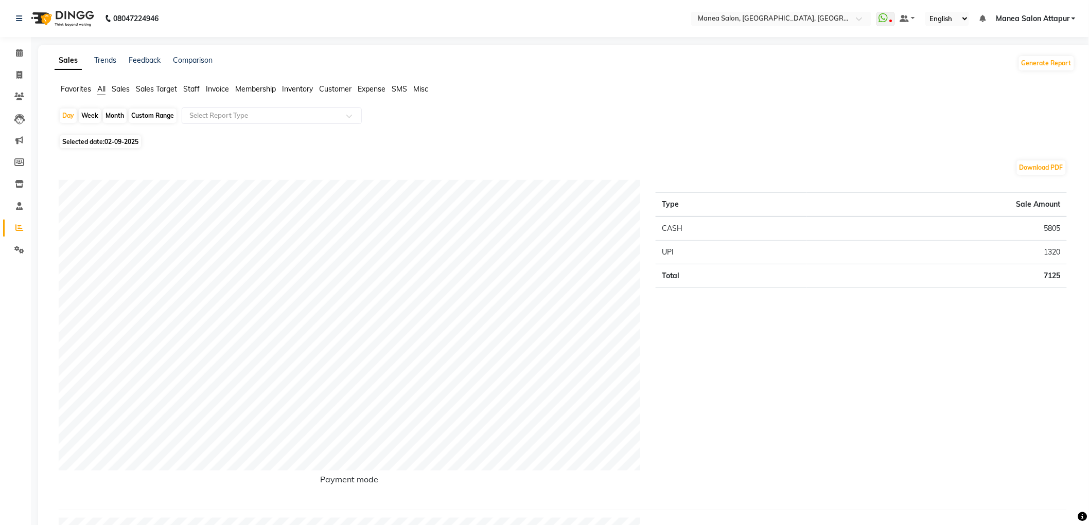
click at [114, 115] on div "Month" at bounding box center [115, 116] width 24 height 14
select select "9"
select select "2025"
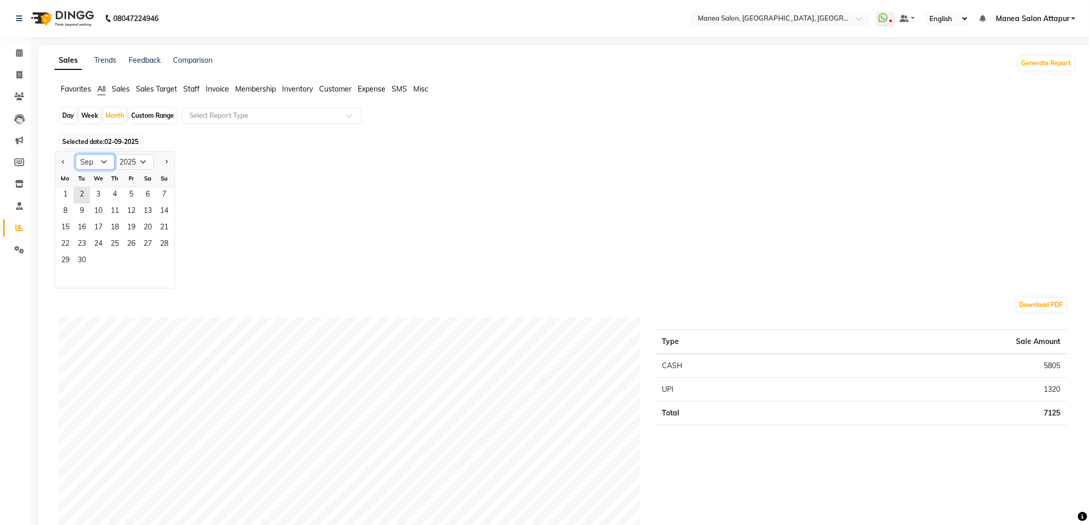
click at [104, 165] on select "Jan Feb Mar Apr May Jun [DATE] Aug Sep Oct Nov Dec" at bounding box center [95, 161] width 39 height 15
select select "8"
click at [76, 154] on select "Jan Feb Mar Apr May Jun [DATE] Aug Sep Oct Nov Dec" at bounding box center [95, 161] width 39 height 15
click at [162, 259] on span "31" at bounding box center [164, 261] width 16 height 16
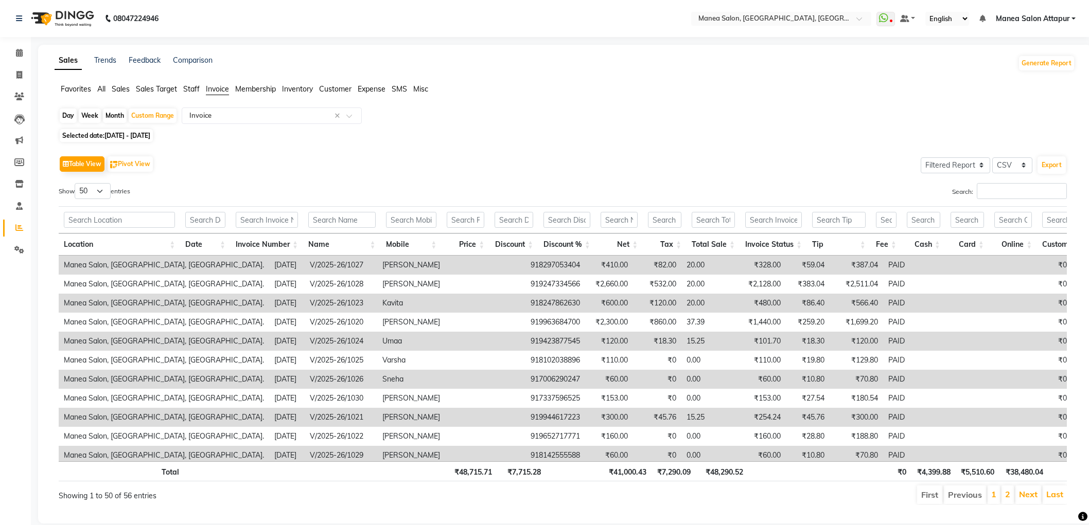
select select "filtered_report"
select select "csv"
select select "50"
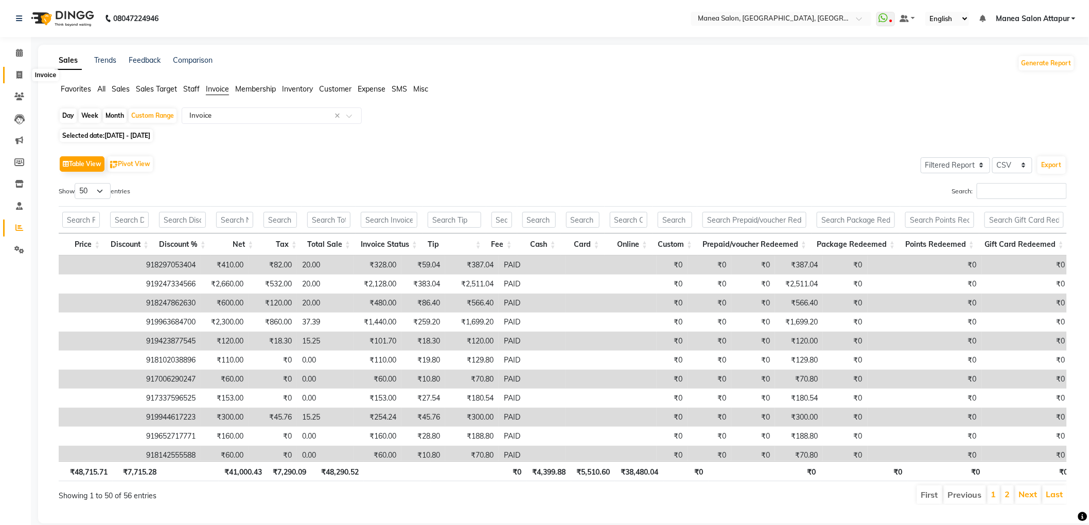
click at [23, 72] on span at bounding box center [19, 75] width 18 height 12
select select "service"
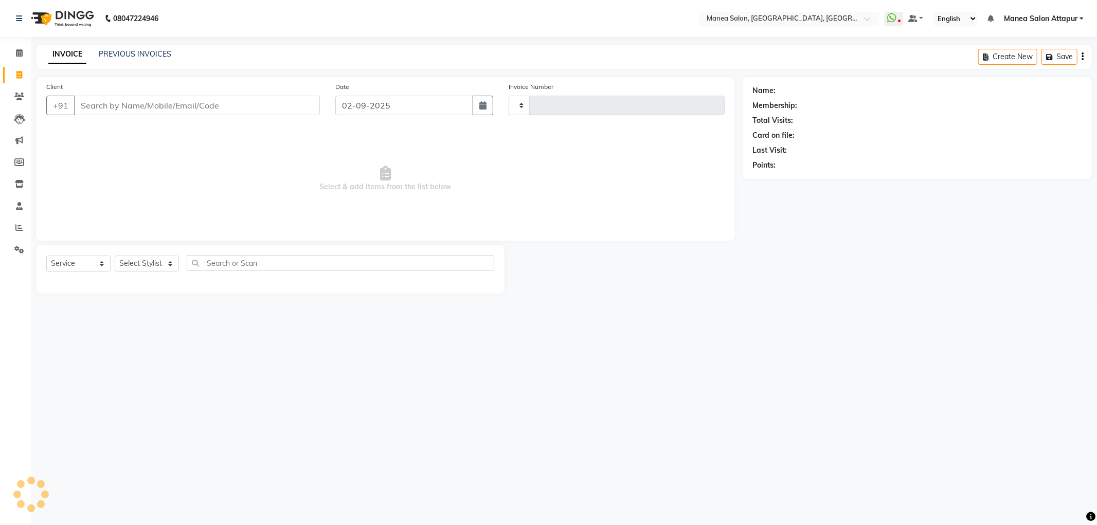
type input "1078"
select select "6587"
select select "membership"
